Goal: Task Accomplishment & Management: Use online tool/utility

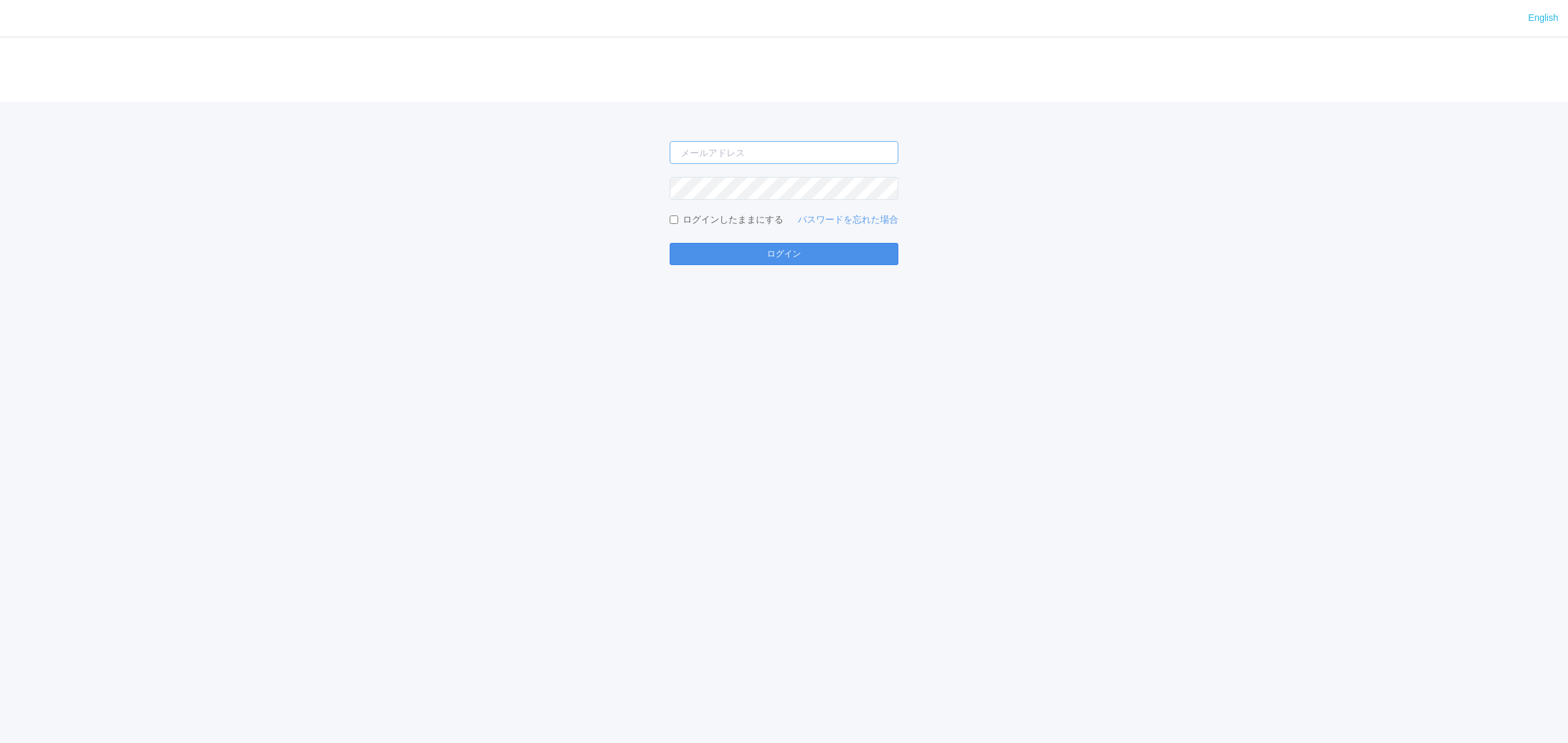
type input "[PERSON_NAME][EMAIL_ADDRESS][DOMAIN_NAME]"
click at [722, 256] on button "ログイン" at bounding box center [784, 254] width 229 height 22
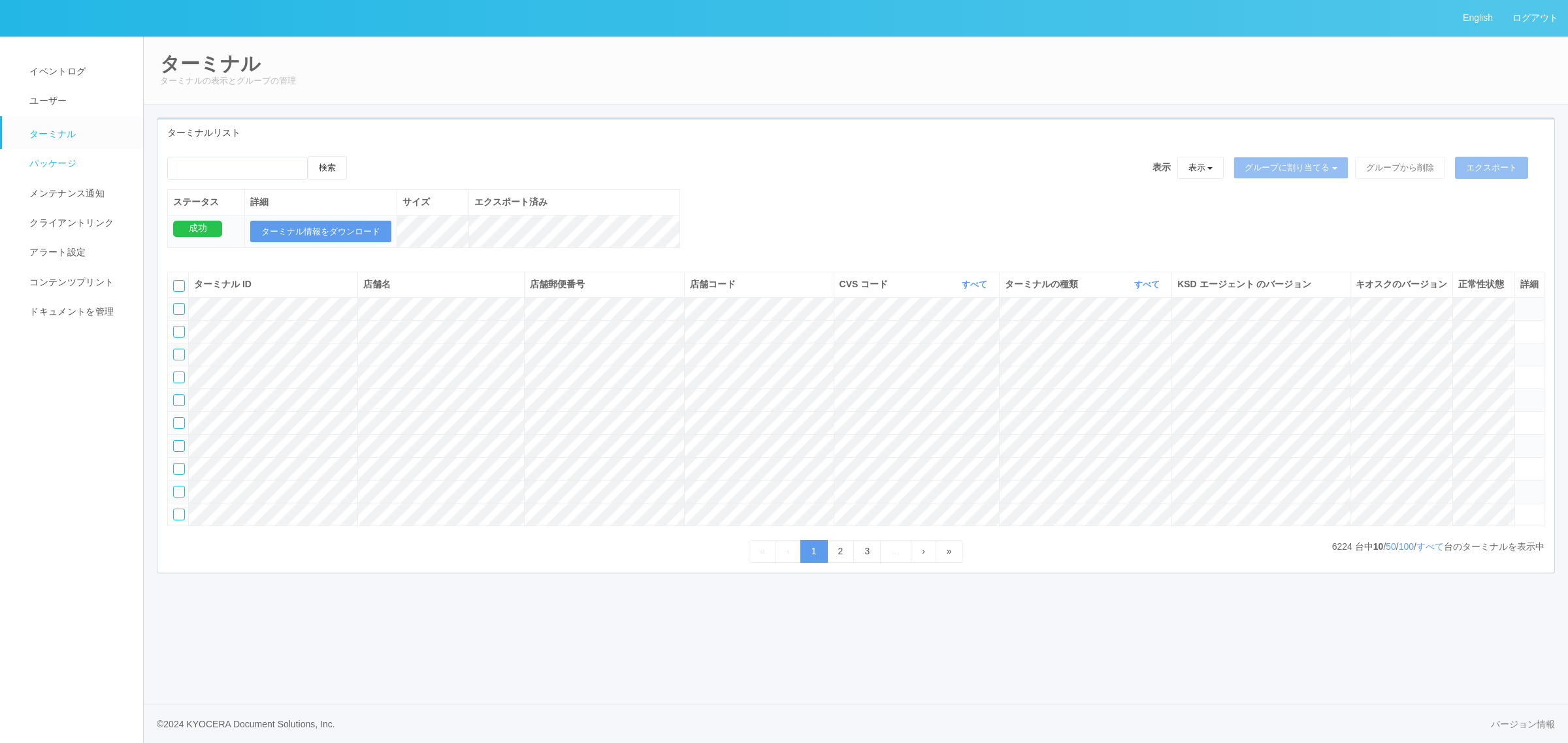
click at [99, 171] on link "パッケージ" at bounding box center [78, 163] width 153 height 30
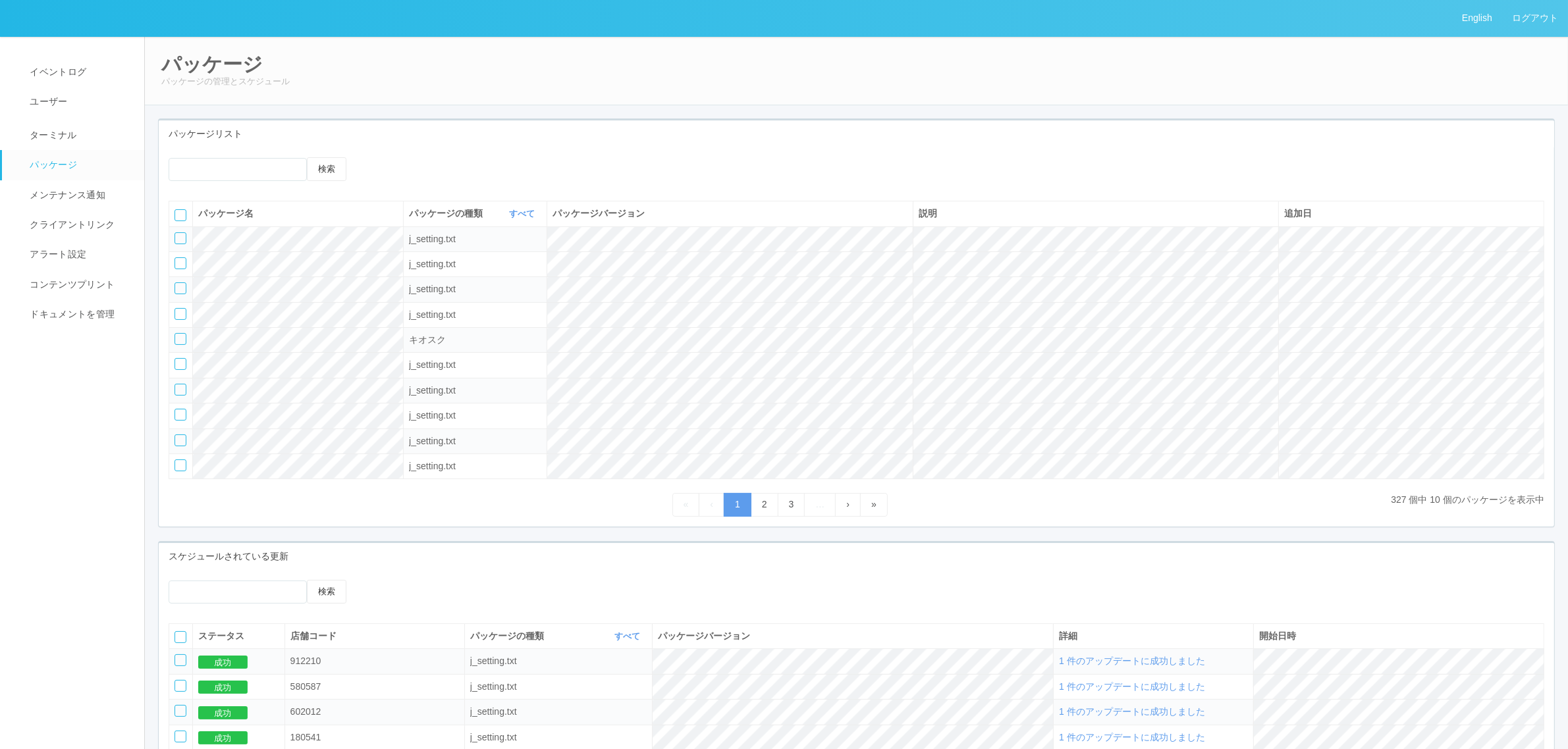
scroll to position [279, 0]
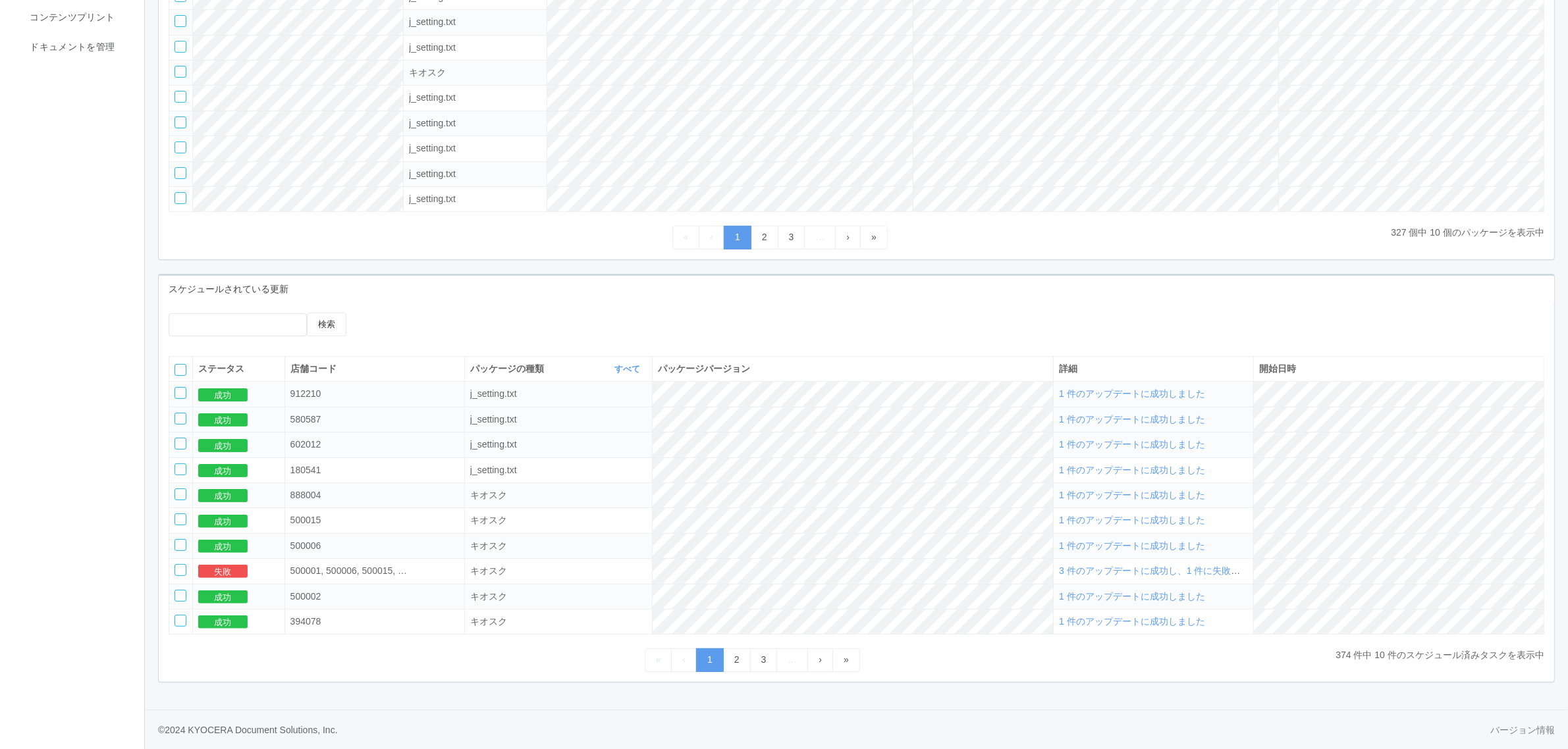
click at [1130, 410] on td "1 件のアップデートに成功しました" at bounding box center [1154, 419] width 201 height 25
click at [1125, 414] on span "1 件のアップデートに成功しました" at bounding box center [1132, 419] width 147 height 10
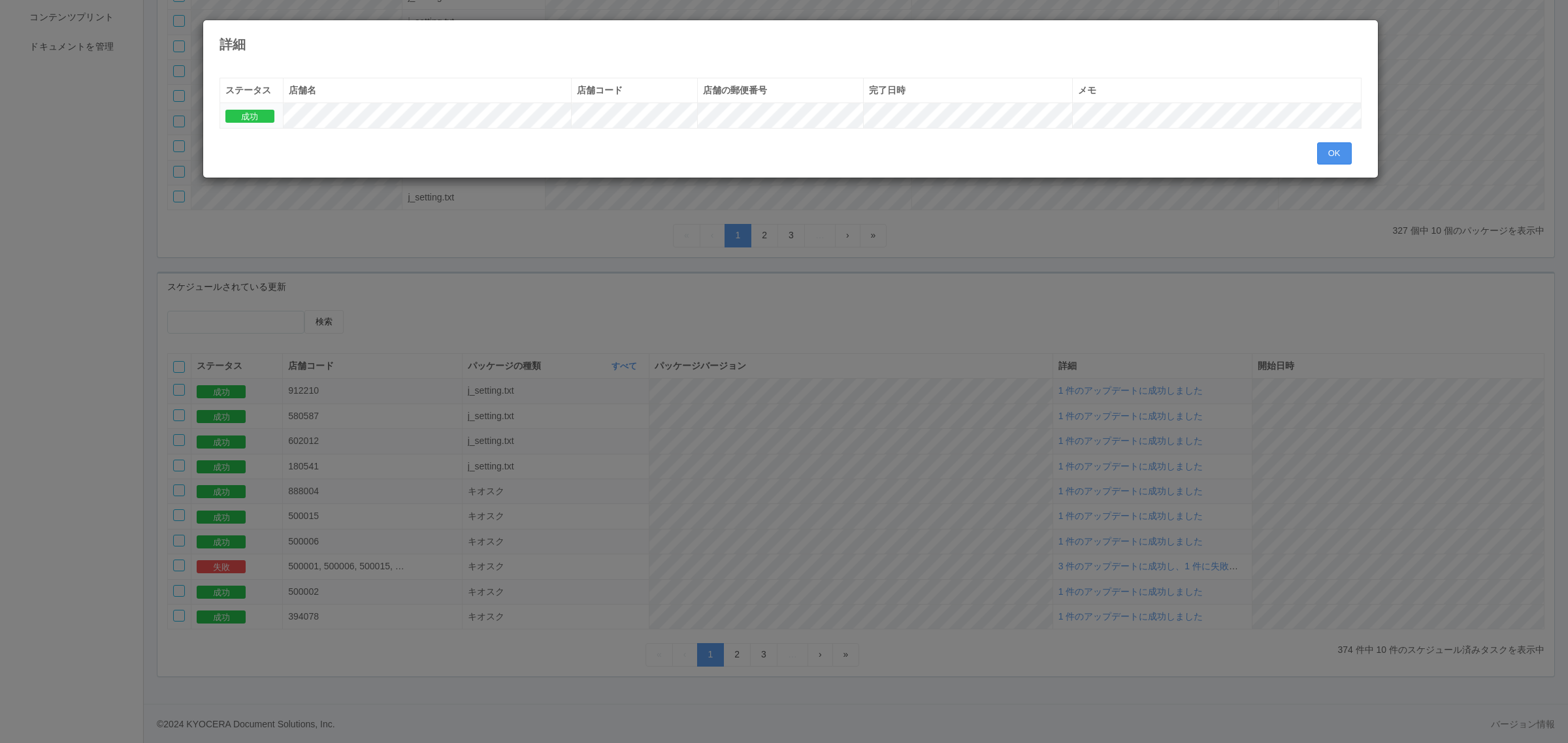
click at [1332, 145] on button "OK" at bounding box center [1334, 153] width 35 height 22
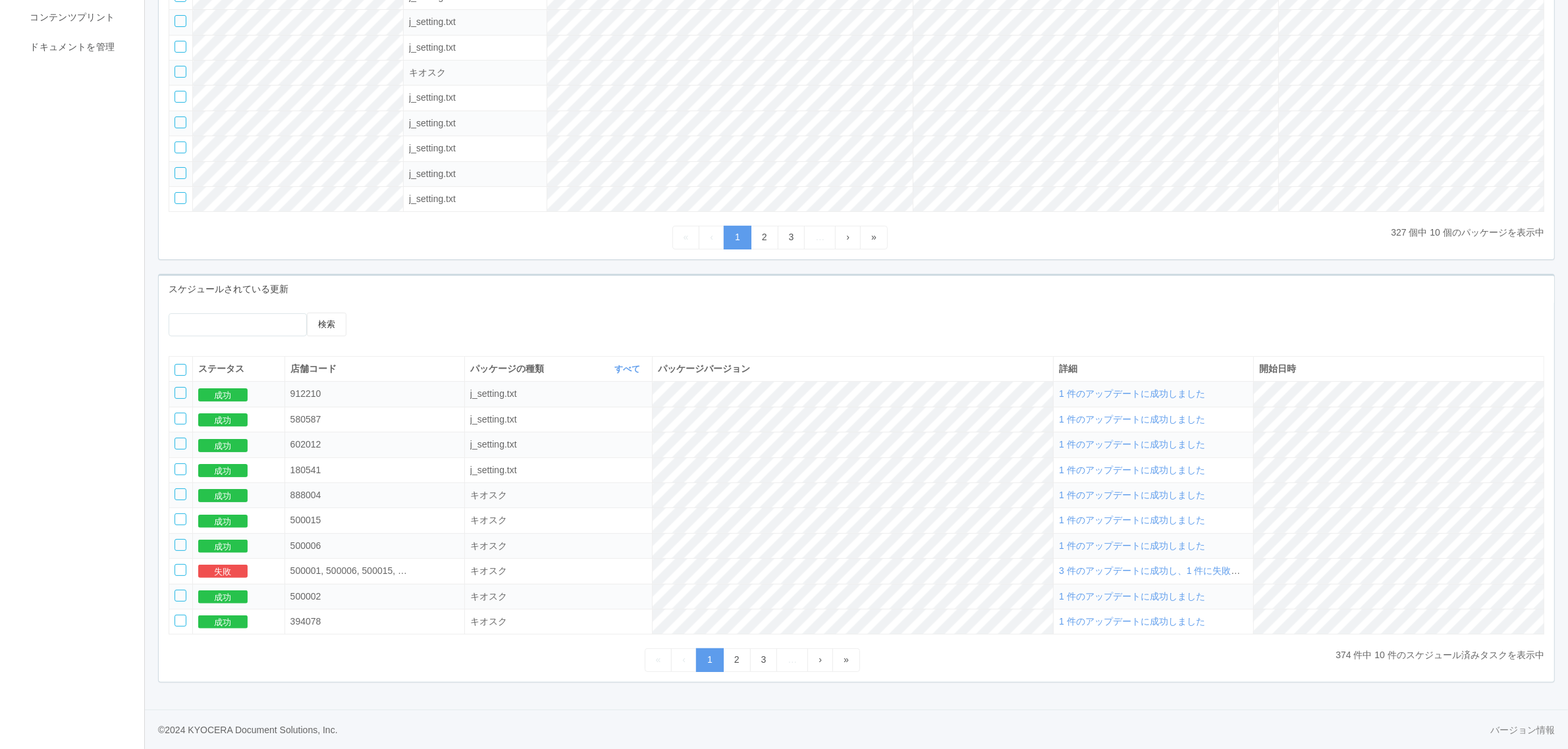
click at [1179, 397] on span "1 件のアップデートに成功しました" at bounding box center [1132, 393] width 147 height 10
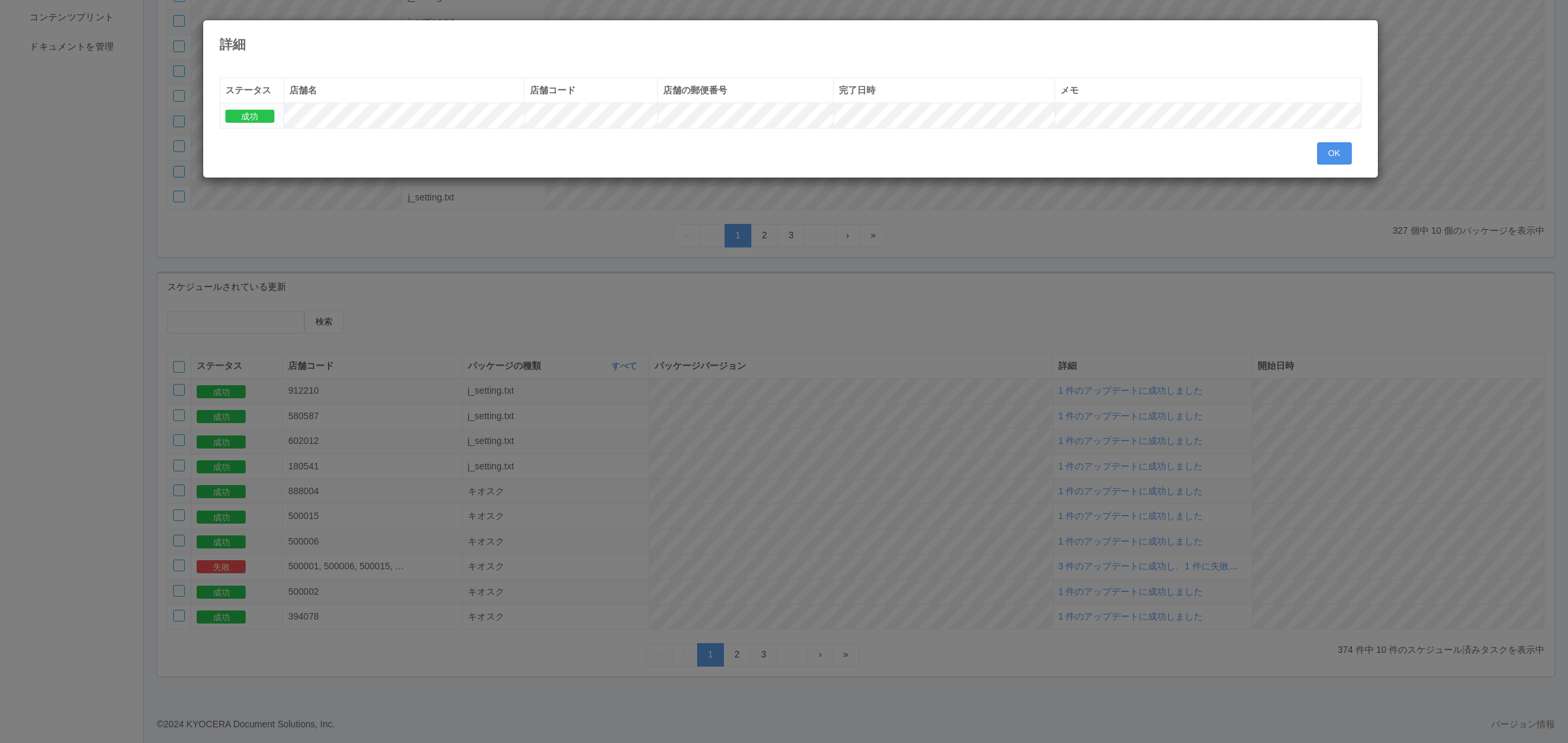
drag, startPoint x: 1335, startPoint y: 150, endPoint x: 1330, endPoint y: 144, distance: 7.8
click at [1332, 145] on button "OK" at bounding box center [1334, 153] width 35 height 22
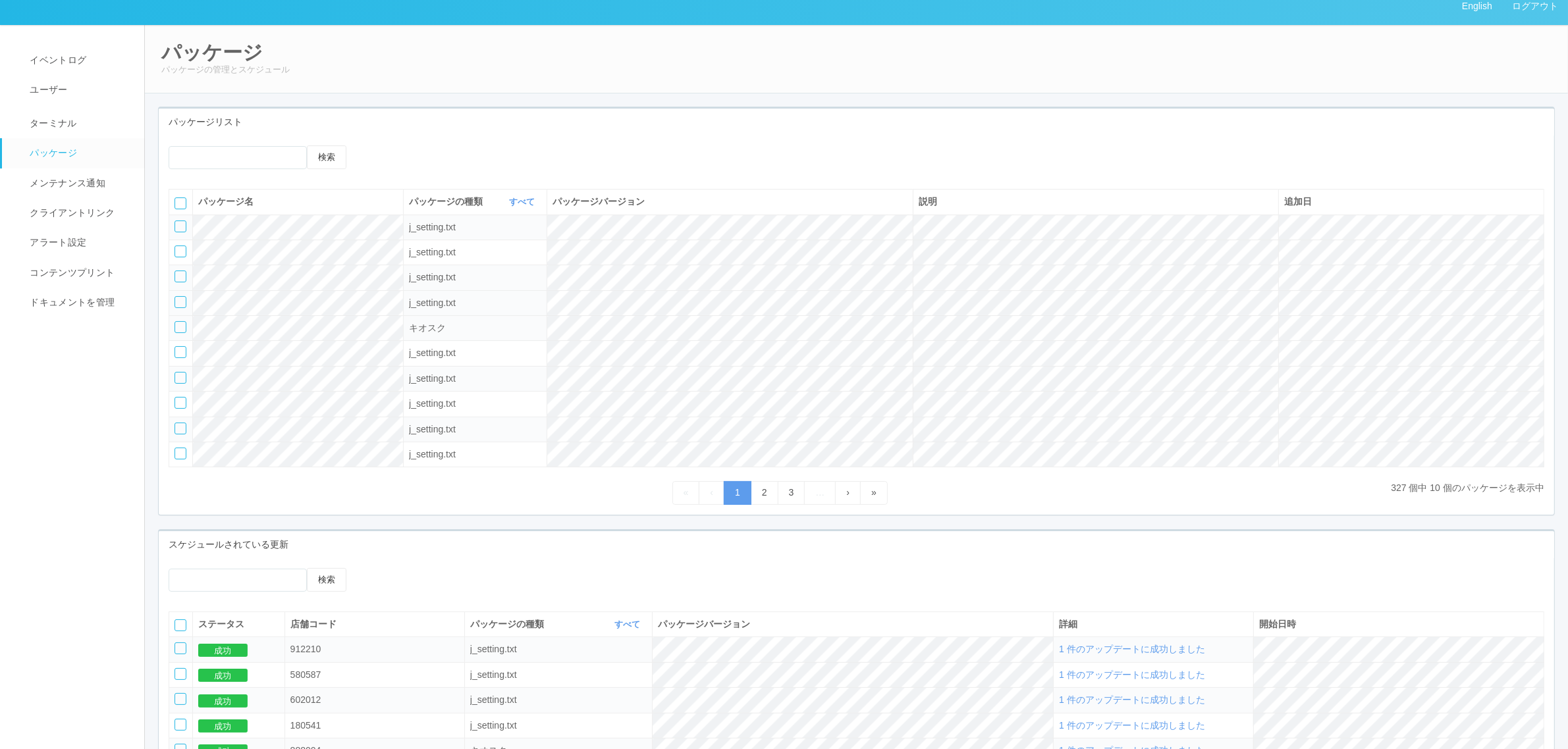
scroll to position [0, 0]
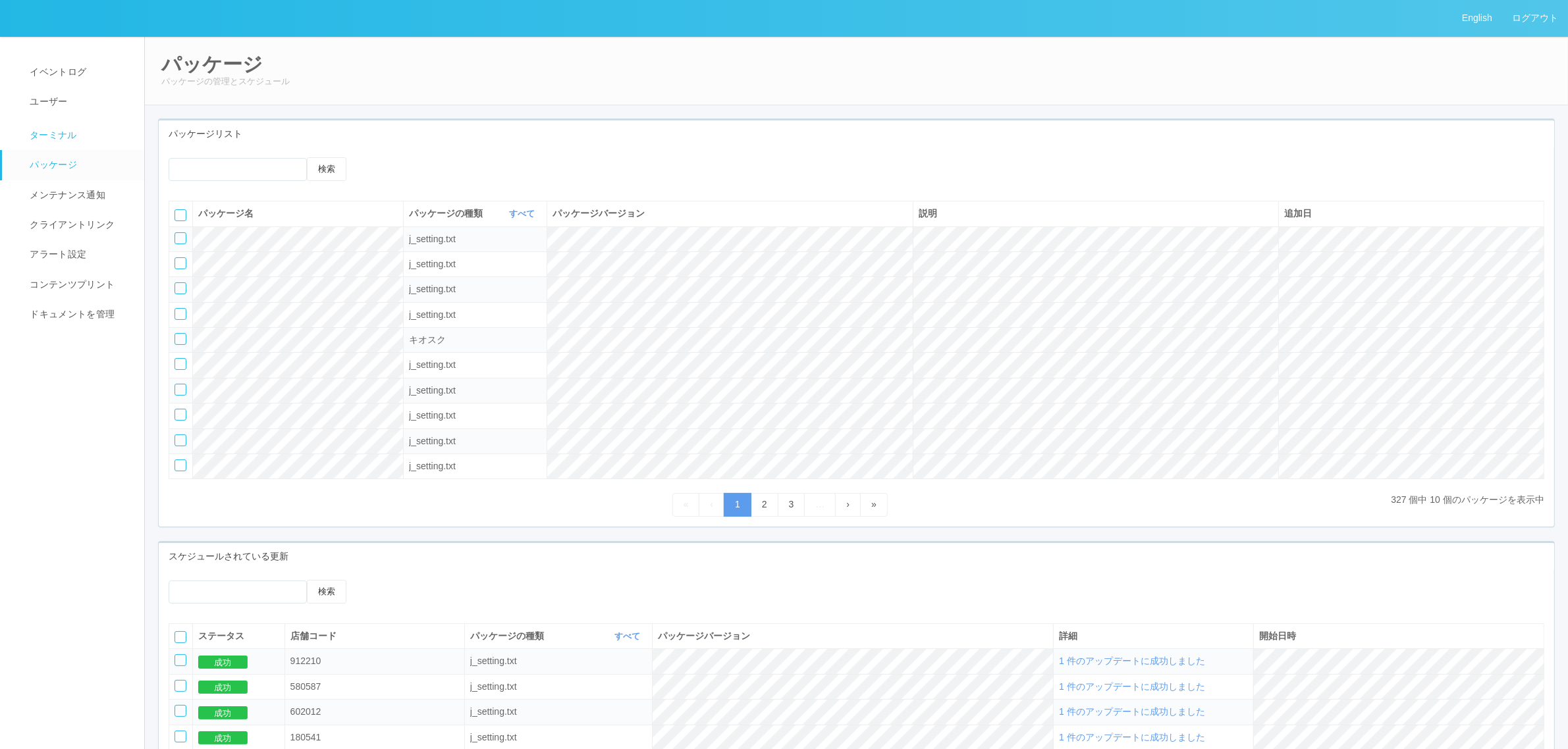
click at [87, 133] on link "ターミナル" at bounding box center [79, 134] width 154 height 33
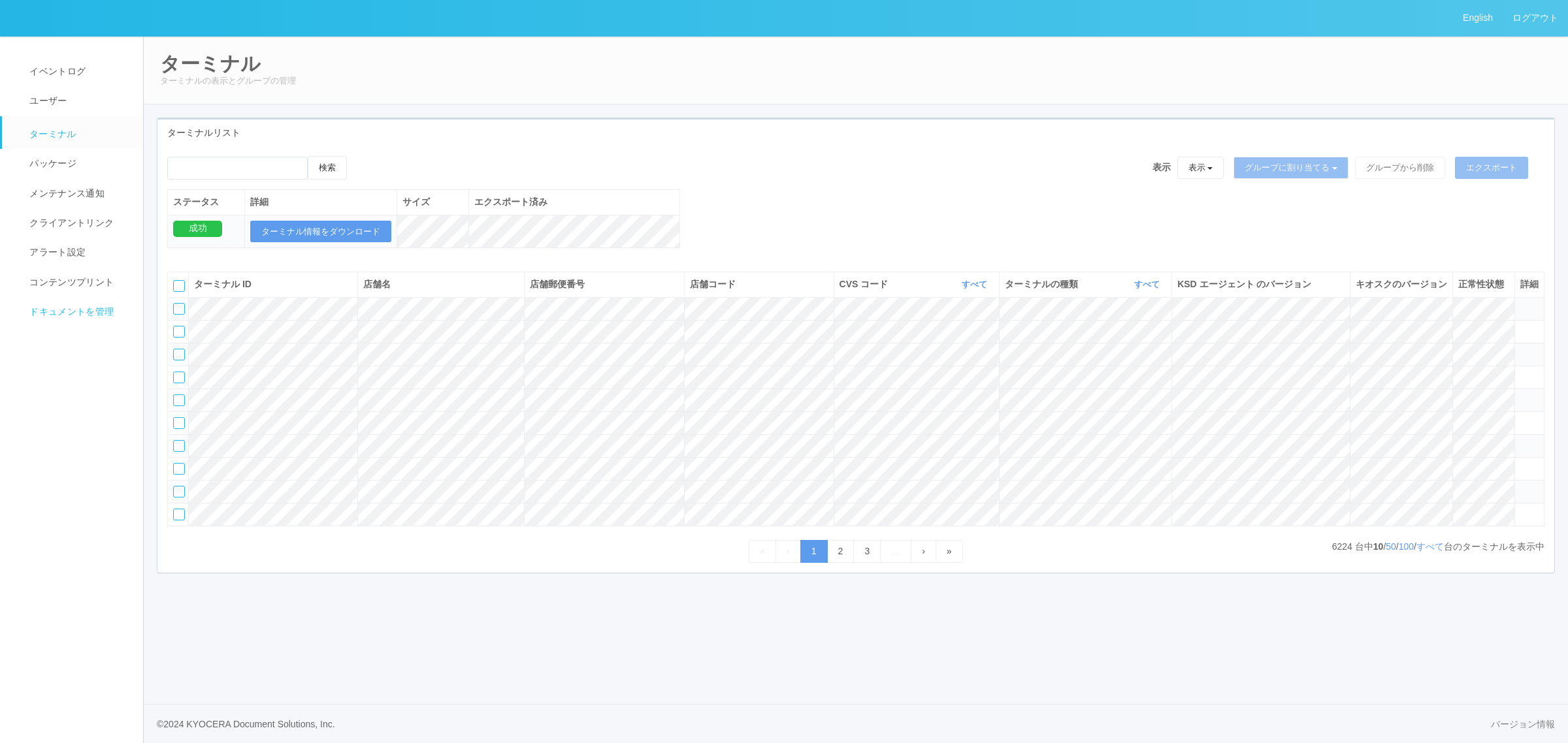
click at [113, 315] on link "ドキュメントを管理" at bounding box center [78, 312] width 153 height 30
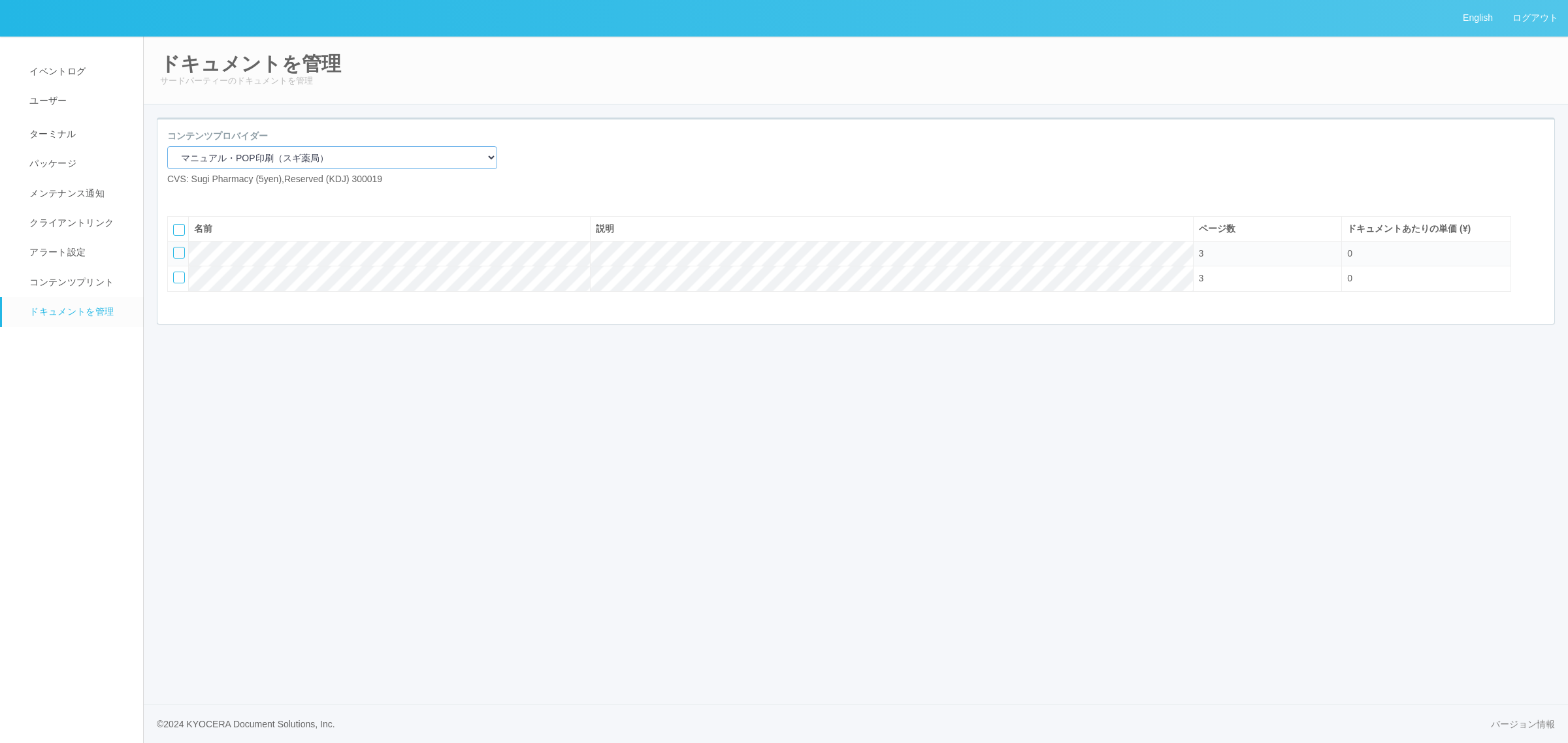
click at [295, 159] on select "マニュアル・POP印刷（スギ薬局） マニュアル・POP印刷（DY） マニュアル・POP印刷（共通） マニュアル・POP印刷（セコマ） マニュアル・POP印刷（…" at bounding box center [332, 157] width 330 height 23
select select "92e33cfa-a397-43d0-aeaa-8a96cbdf4d79"
click at [168, 146] on select "マニュアル・POP印刷（スギ薬局） マニュアル・POP印刷（DY） マニュアル・POP印刷（共通） マニュアル・POP印刷（セコマ） マニュアル・POP印刷（…" at bounding box center [332, 157] width 330 height 23
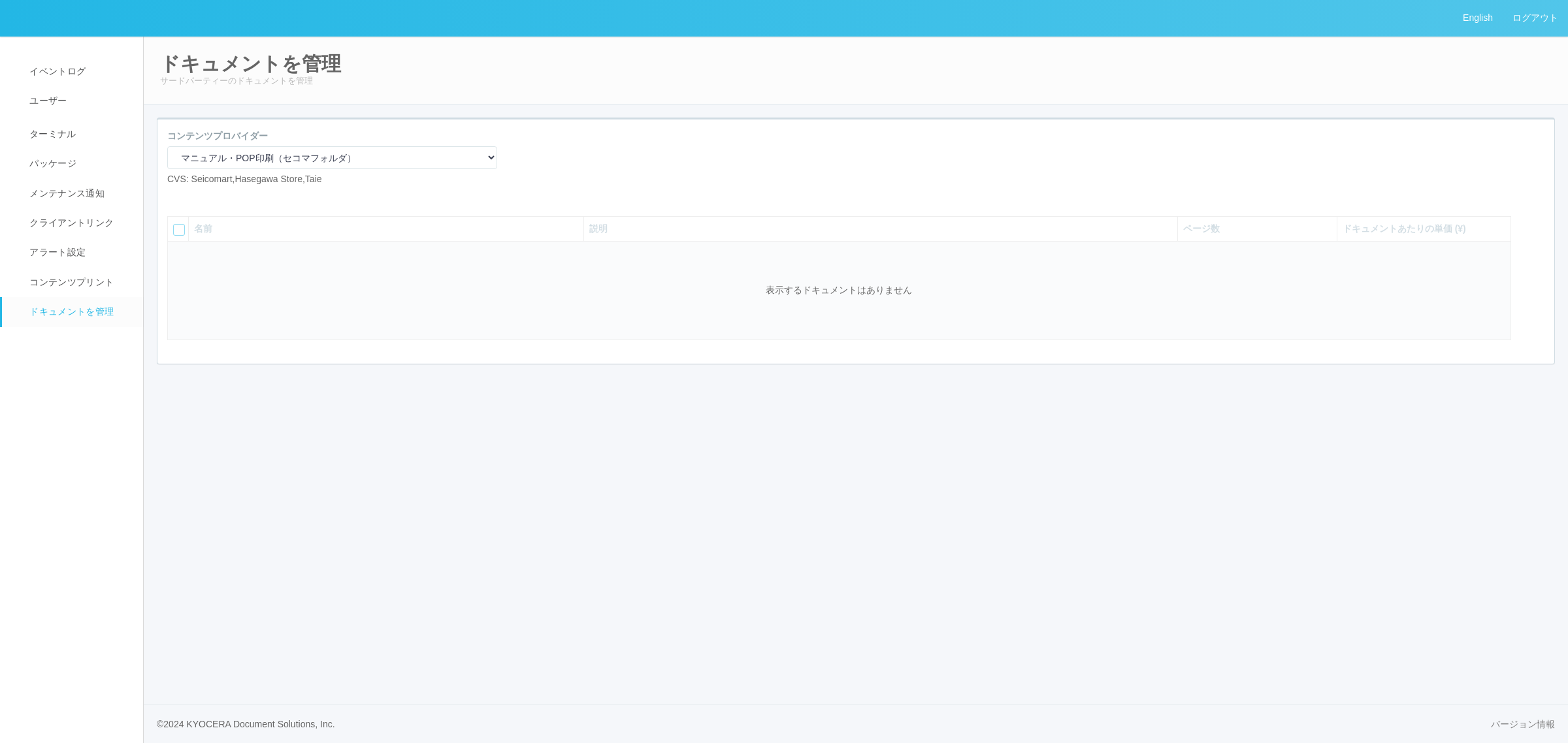
click at [196, 196] on icon at bounding box center [196, 196] width 0 height 0
drag, startPoint x: 582, startPoint y: 204, endPoint x: 222, endPoint y: 234, distance: 361.2
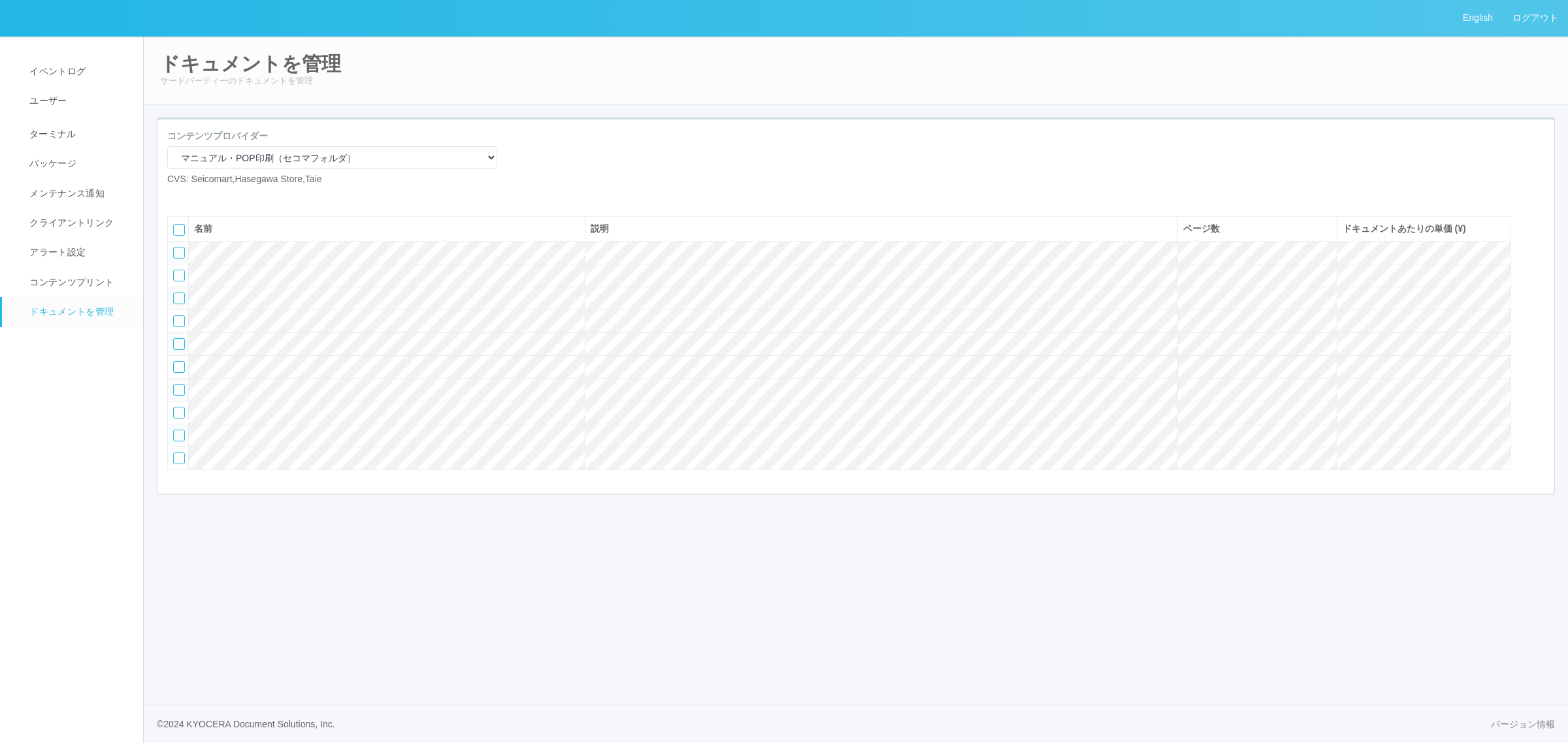
click at [580, 203] on div at bounding box center [855, 201] width 1397 height 10
click at [196, 196] on icon at bounding box center [196, 196] width 0 height 0
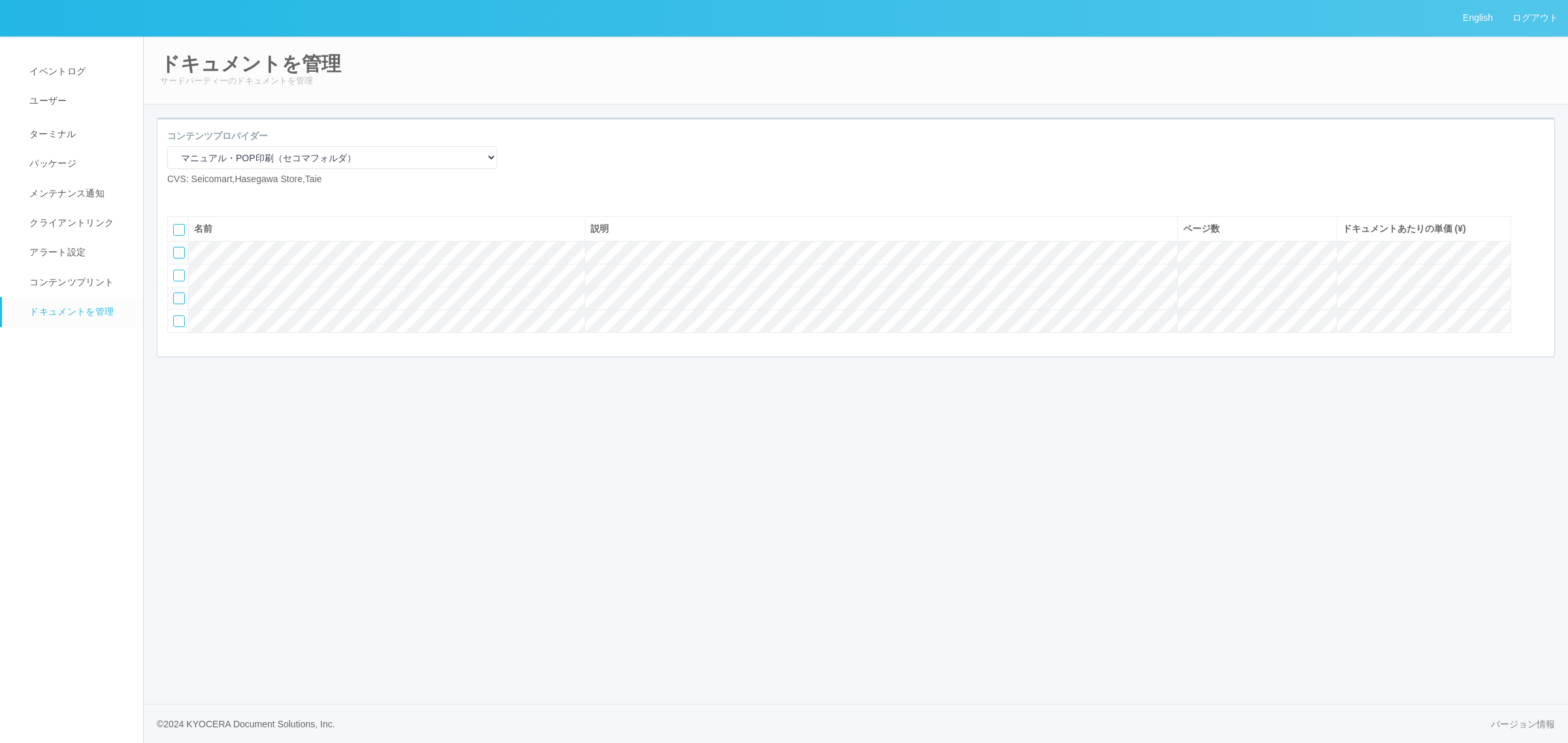
click at [196, 196] on icon at bounding box center [196, 196] width 0 height 0
click at [54, 134] on span "ターミナル" at bounding box center [51, 133] width 50 height 10
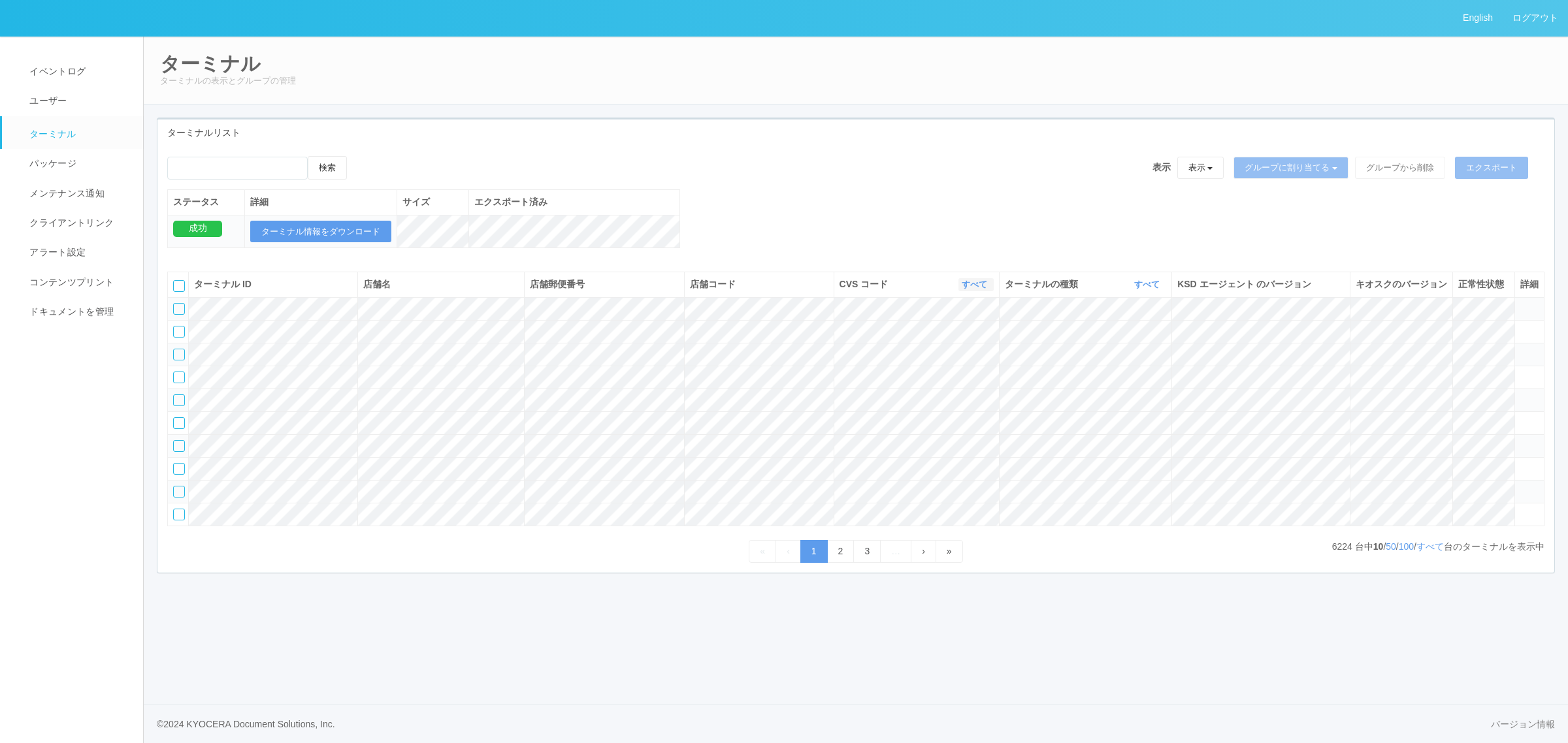
click at [977, 289] on link "すべて" at bounding box center [976, 285] width 29 height 10
click at [952, 343] on link "300001" at bounding box center [940, 333] width 103 height 18
click at [1149, 289] on link "すべて" at bounding box center [1150, 285] width 29 height 10
click at [1138, 349] on link "キオスク" at bounding box center [1114, 339] width 103 height 18
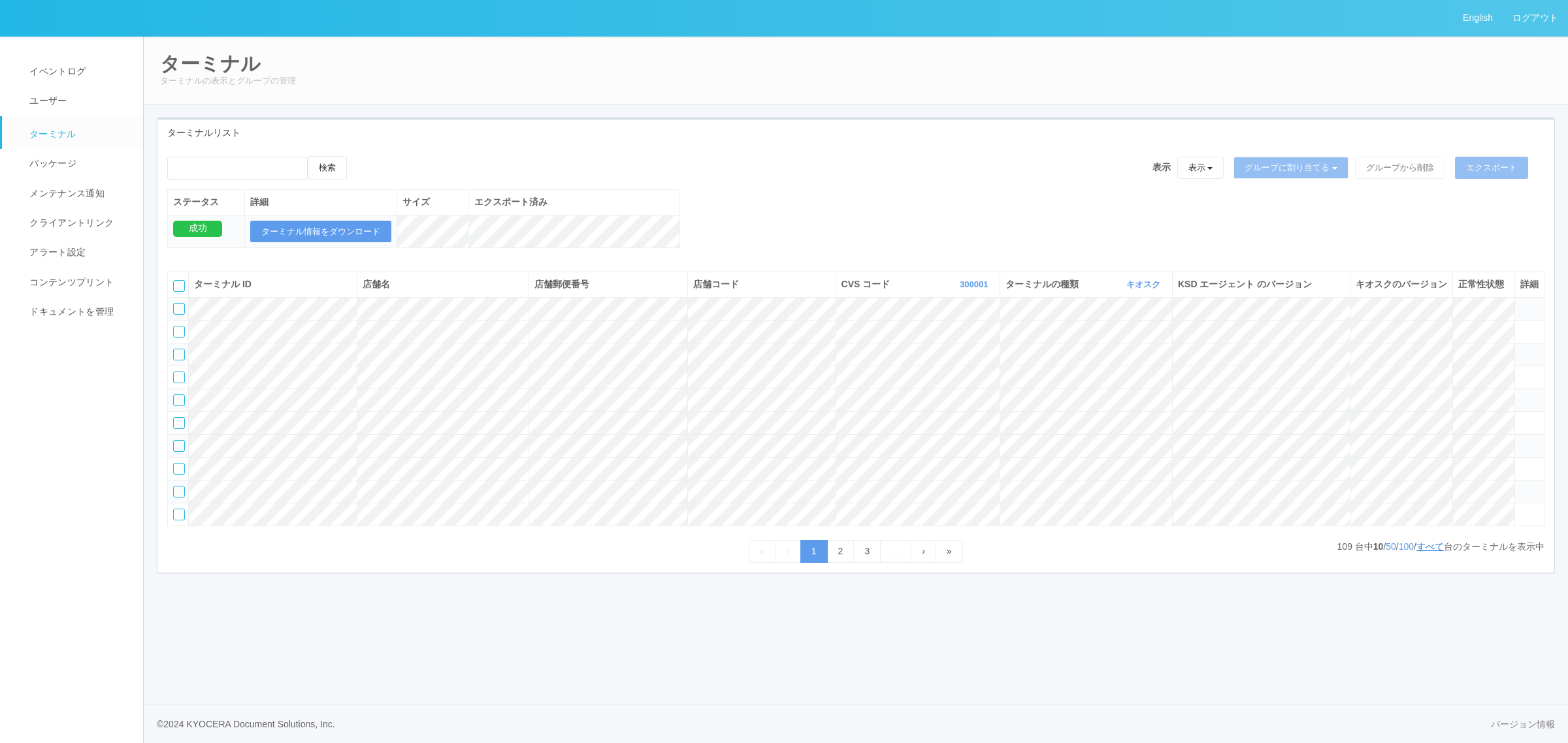
click at [1431, 552] on link "すべて" at bounding box center [1430, 547] width 27 height 10
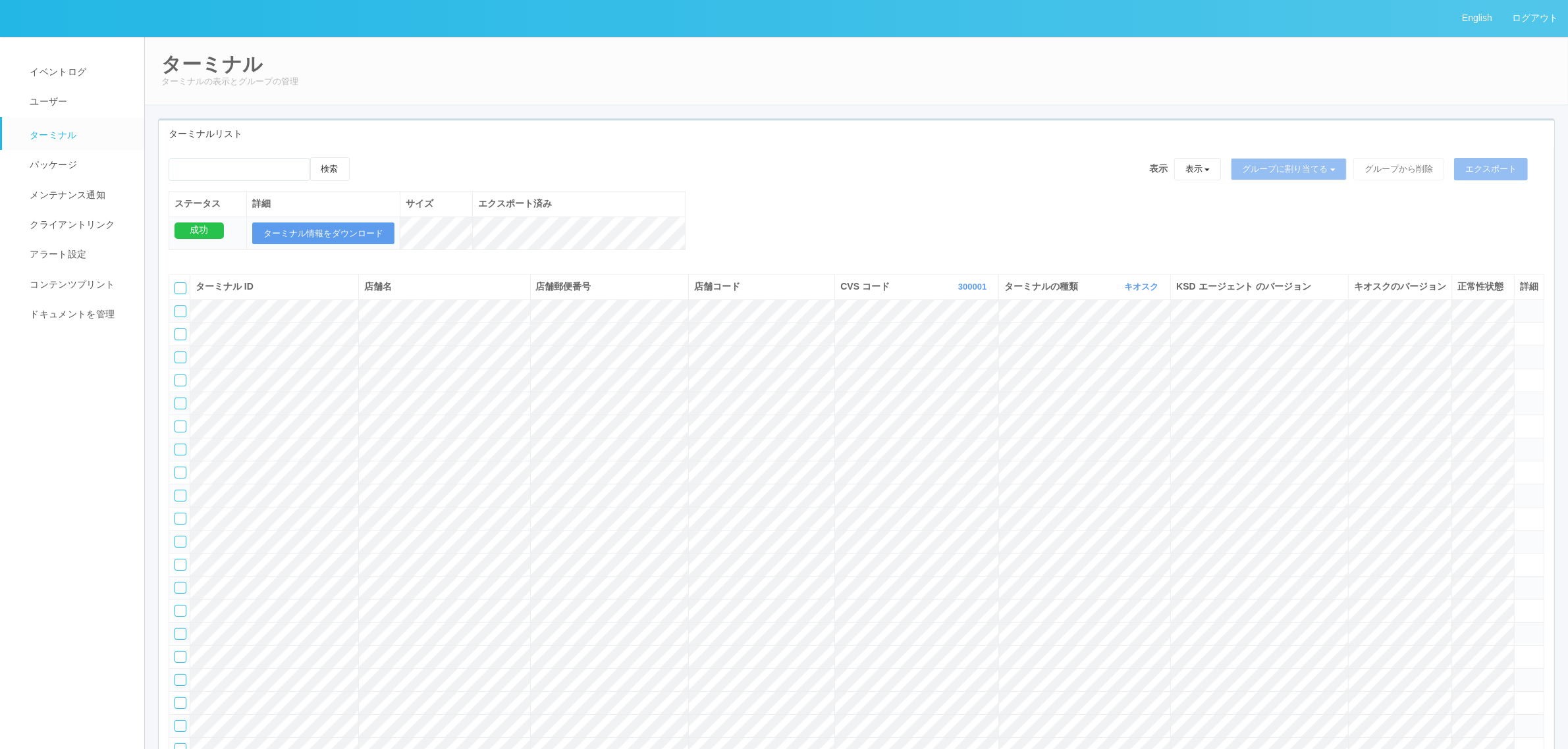
click at [1520, 444] on icon at bounding box center [1520, 444] width 0 height 0
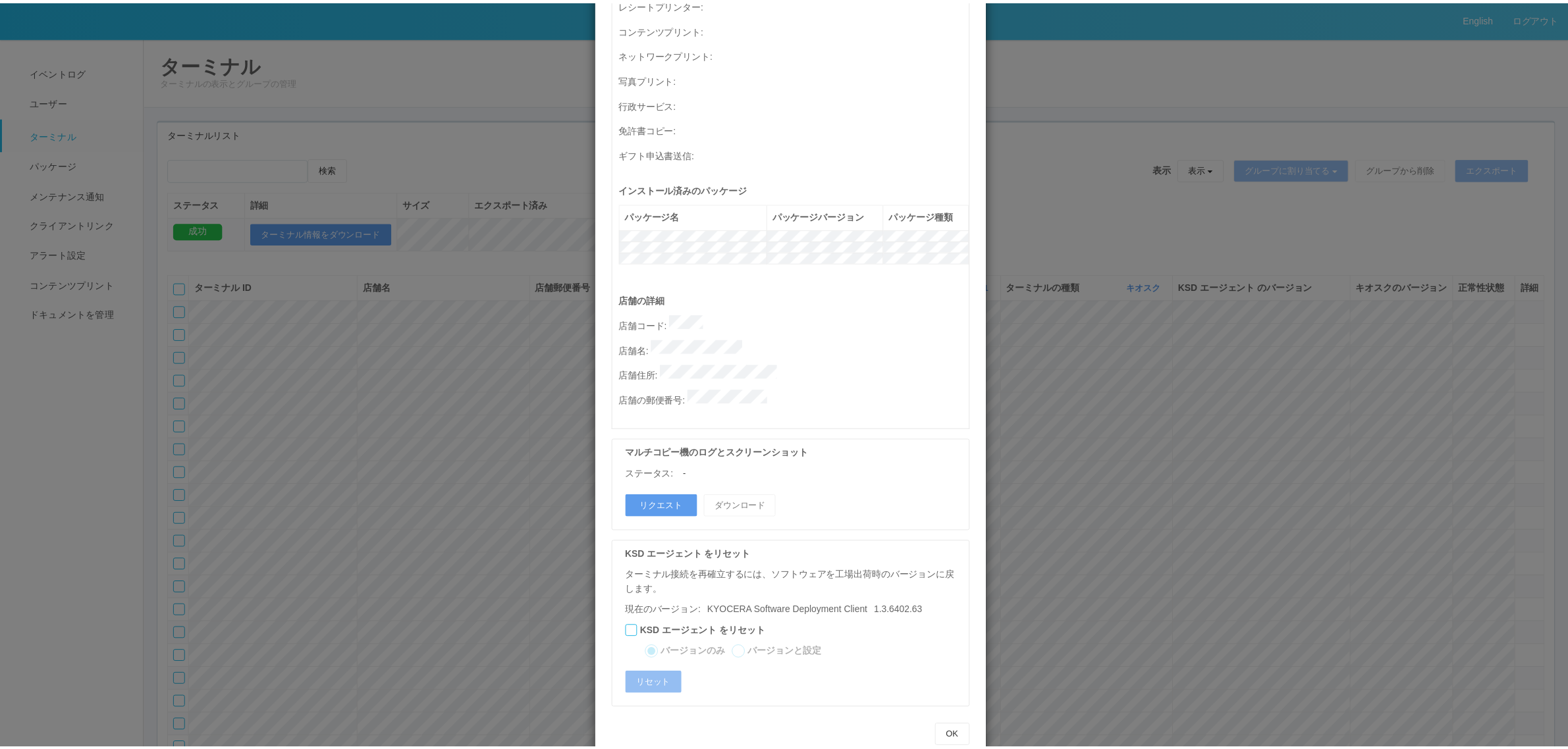
scroll to position [0, 0]
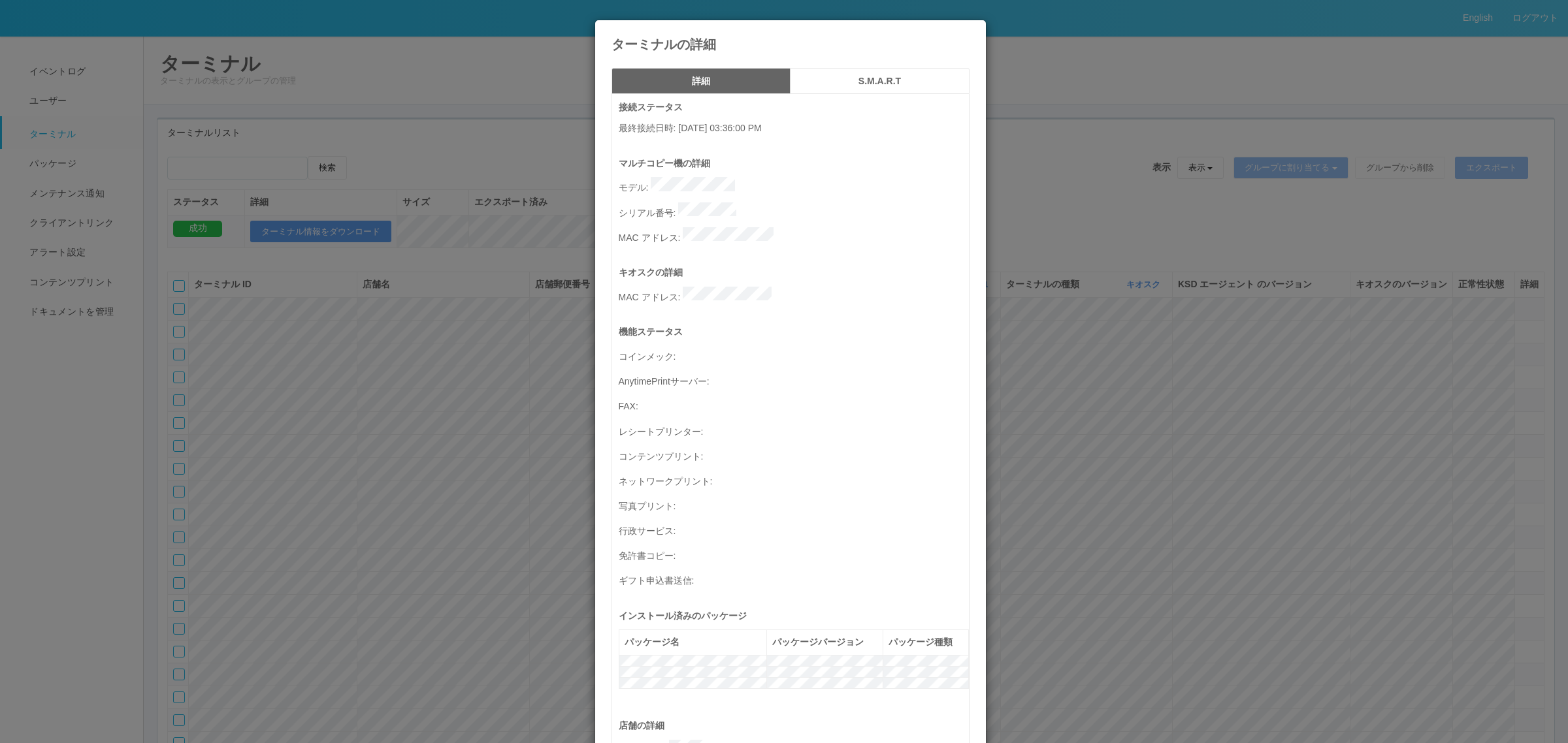
click at [431, 433] on div "ターミナルの詳細 詳細 S.M.A.R.T 接続ステータス 最終接続日時 : [DATE] 03:36:00 PM マルチコピー機の詳細 モデル : シリアル…" at bounding box center [784, 372] width 1568 height 743
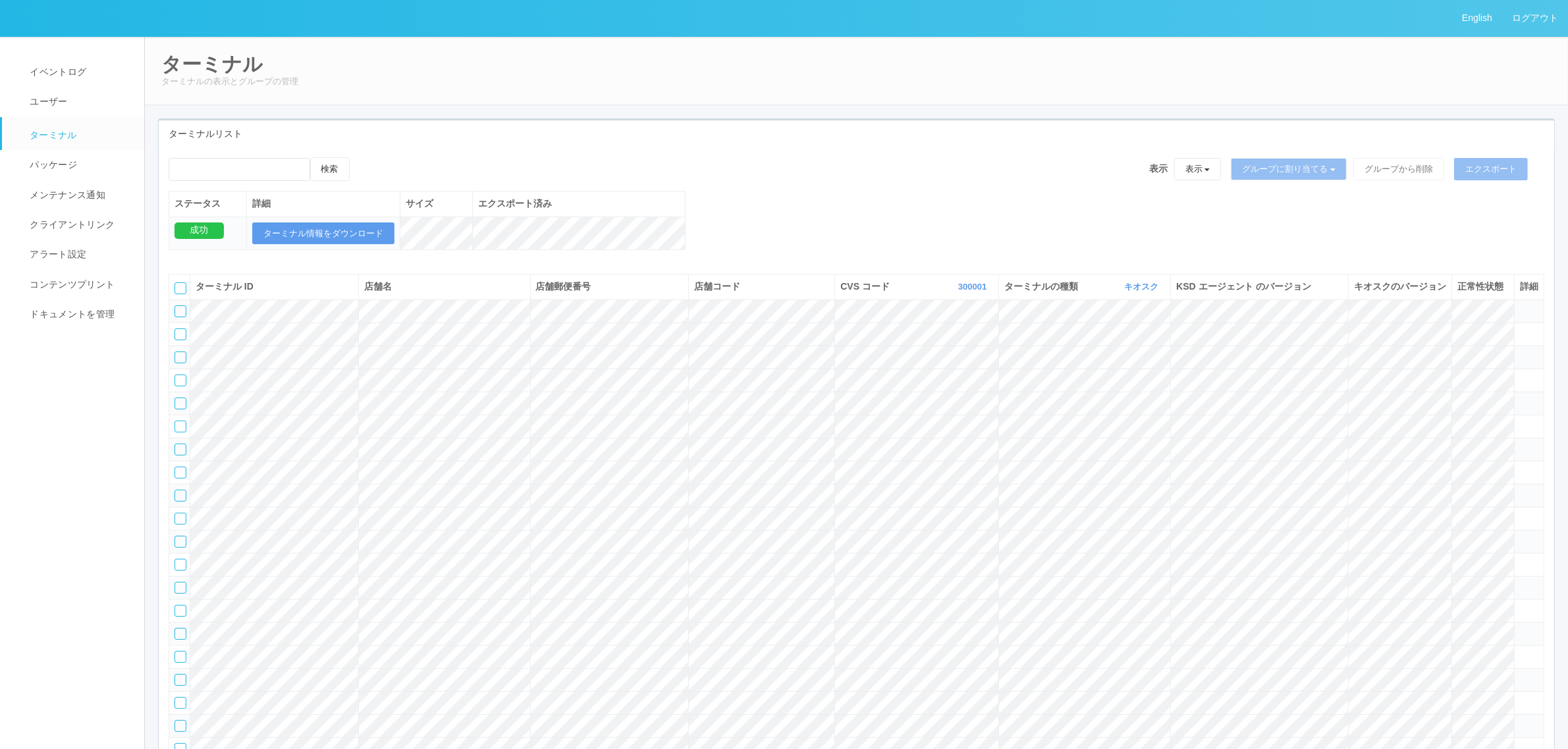
click at [1406, 461] on tr at bounding box center [856, 449] width 1375 height 23
click at [1520, 444] on icon at bounding box center [1520, 444] width 0 height 0
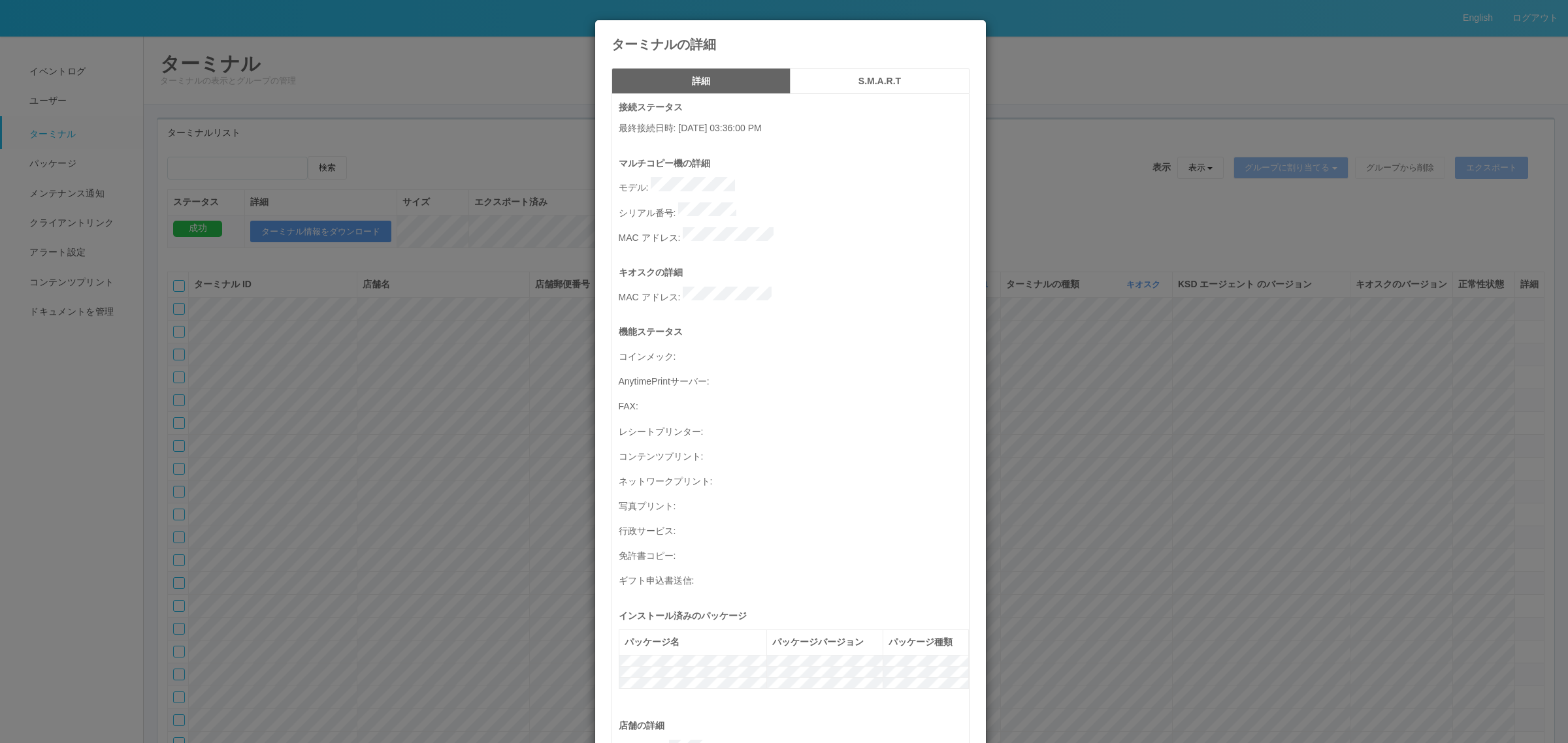
drag, startPoint x: 1017, startPoint y: 360, endPoint x: 1020, endPoint y: 349, distance: 11.4
click at [1017, 357] on div "ターミナルの詳細 詳細 S.M.A.R.T 接続ステータス 最終接続日時 : [DATE] 03:36:00 PM マルチコピー機の詳細 モデル : シリアル…" at bounding box center [784, 372] width 1568 height 743
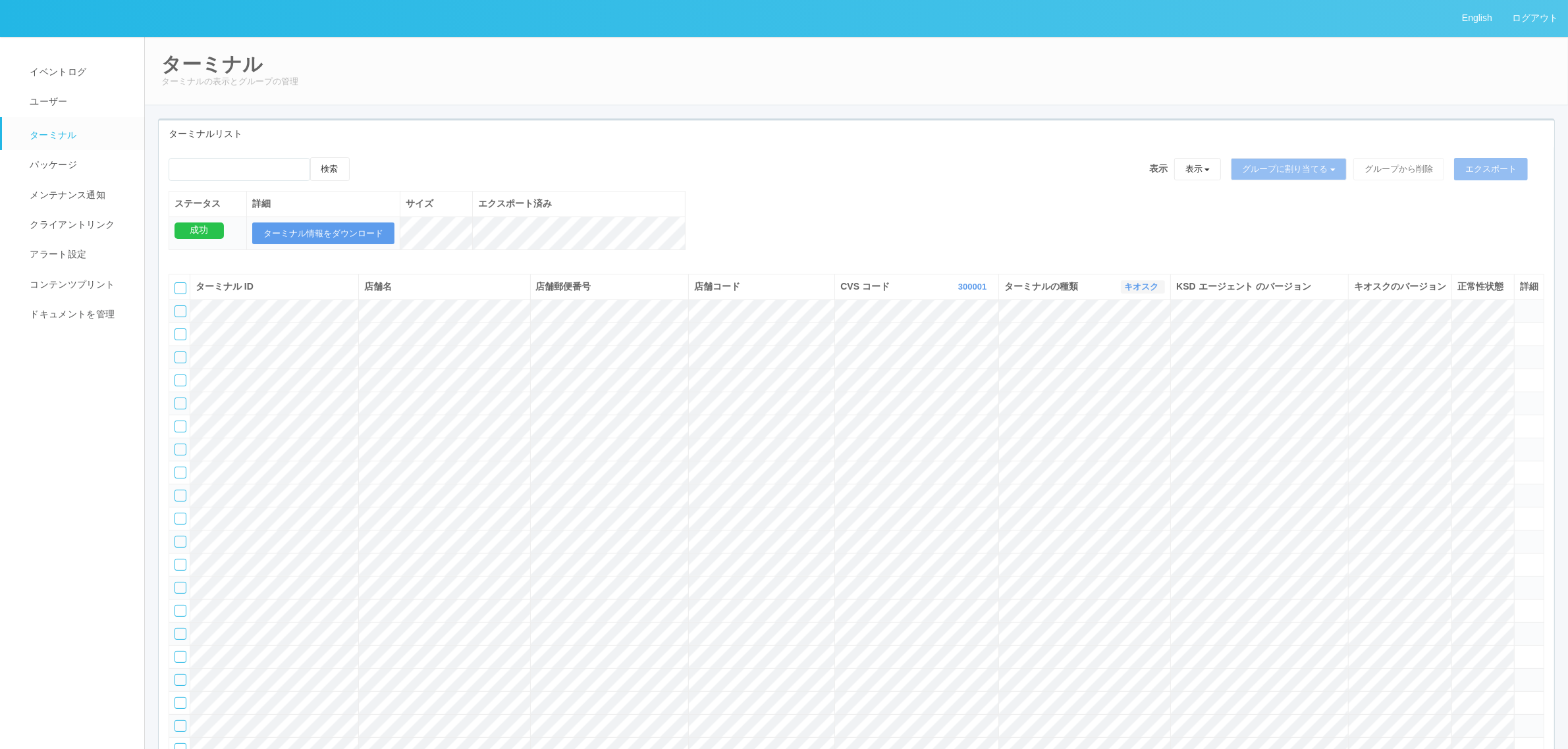
click at [1138, 291] on link "キオスク" at bounding box center [1144, 287] width 38 height 10
click at [1133, 333] on link "すべて" at bounding box center [1112, 323] width 104 height 18
click at [969, 291] on link "300001" at bounding box center [974, 287] width 32 height 10
click at [963, 360] on link "115110" at bounding box center [940, 351] width 104 height 18
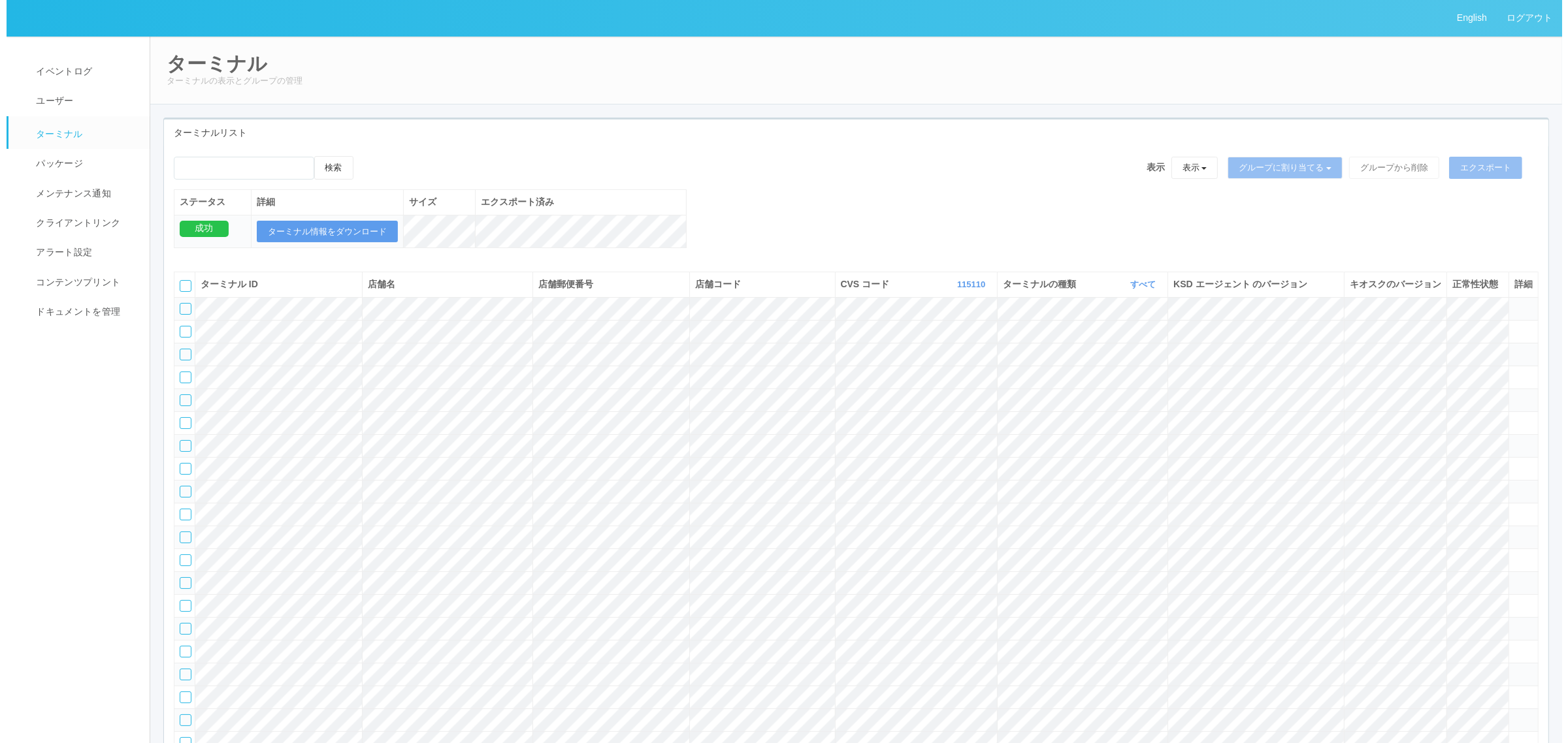
scroll to position [36984, 0]
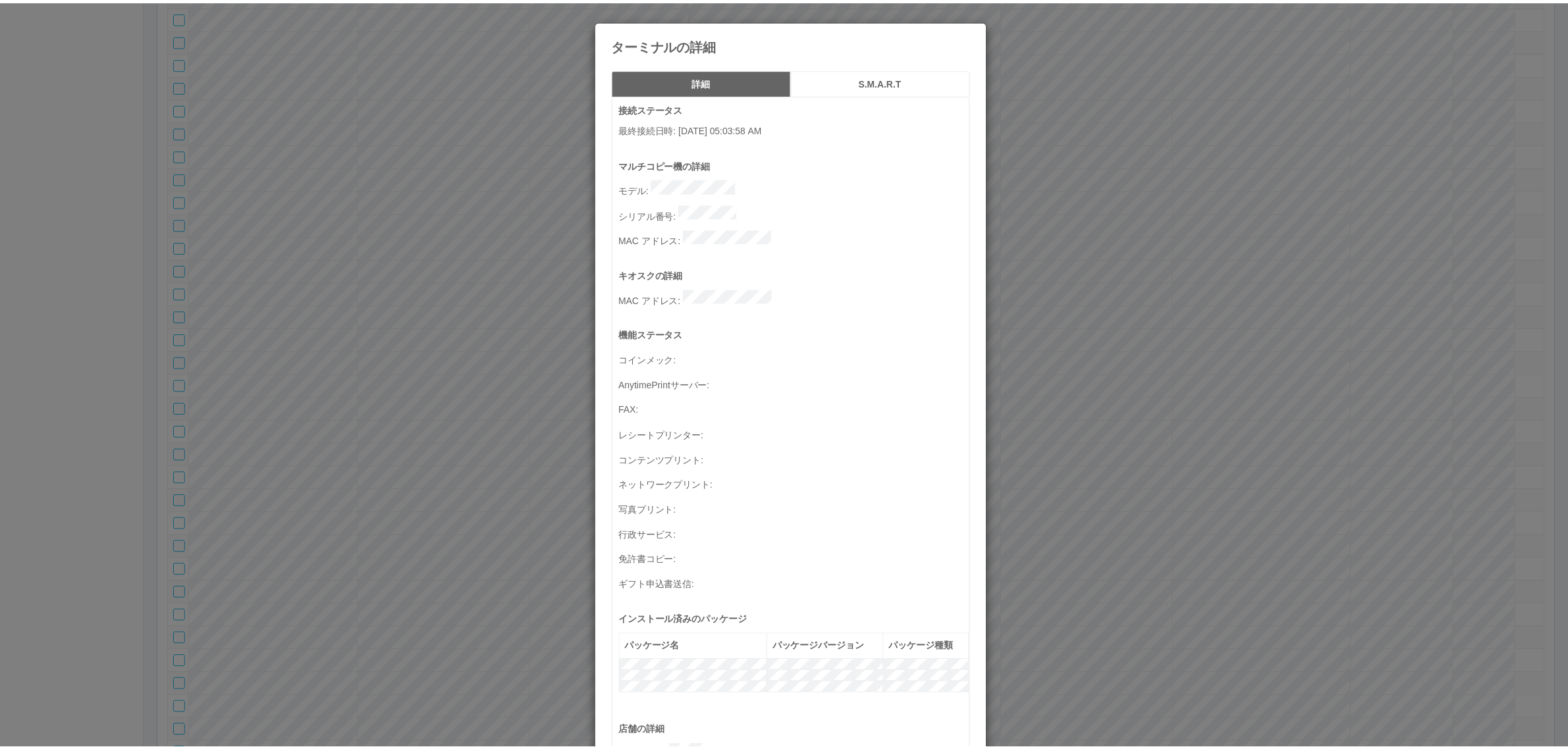
scroll to position [431, 0]
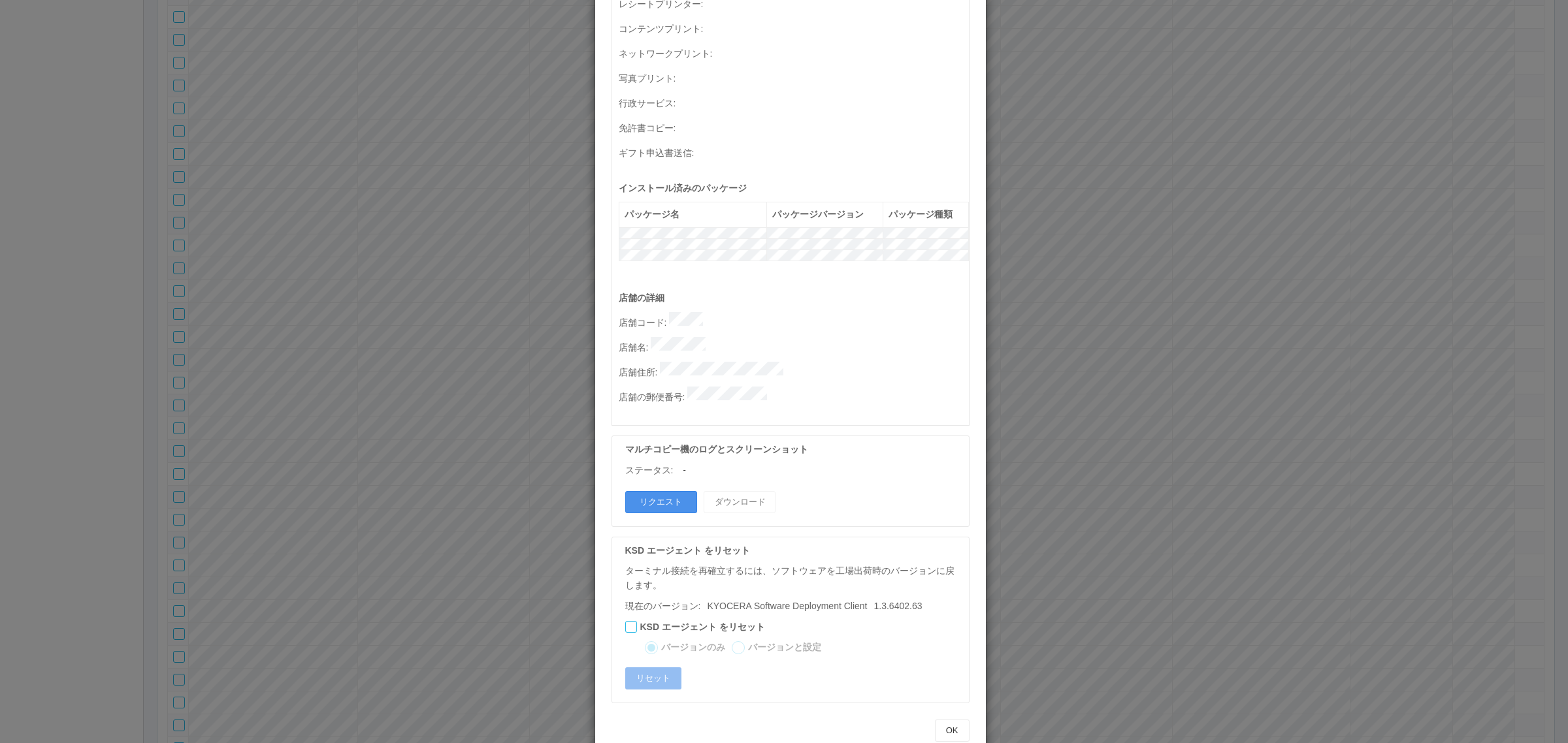
click at [656, 491] on button "リクエスト" at bounding box center [661, 502] width 72 height 22
click at [1070, 490] on div "ターミナルの詳細 詳細 S.M.A.R.T 接続ステータス 最終接続日時 : [DATE] 05:03:58 AM マルチコピー機の詳細 モデル : シリアル…" at bounding box center [784, 372] width 1568 height 743
